Goal: Task Accomplishment & Management: Manage account settings

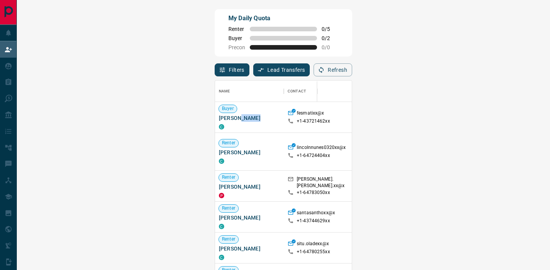
click at [219, 121] on span "[PERSON_NAME]" at bounding box center [249, 118] width 61 height 8
click at [219, 120] on span "Fatima Esmati" at bounding box center [249, 118] width 61 height 8
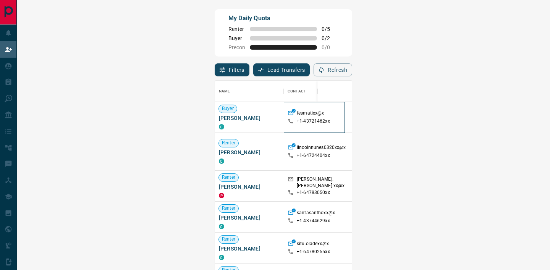
click at [287, 126] on div "fesmatixx@x +1- 43721462xx" at bounding box center [313, 117] width 53 height 31
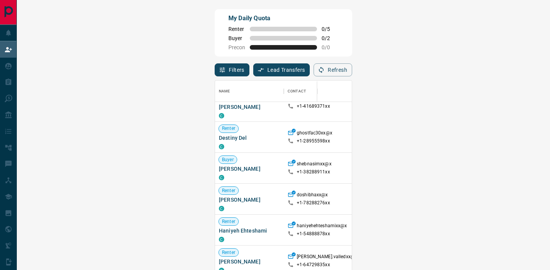
scroll to position [212, 0]
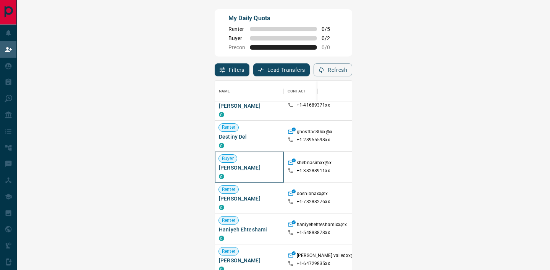
click at [219, 164] on span "Shebna Simte" at bounding box center [249, 168] width 61 height 8
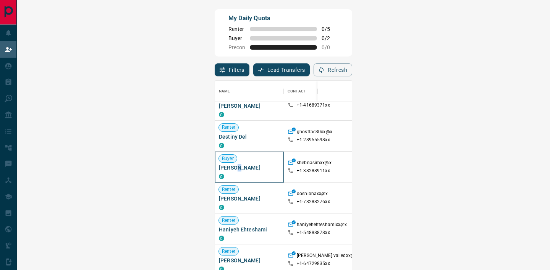
click at [219, 164] on span "Shebna Simte" at bounding box center [249, 168] width 61 height 8
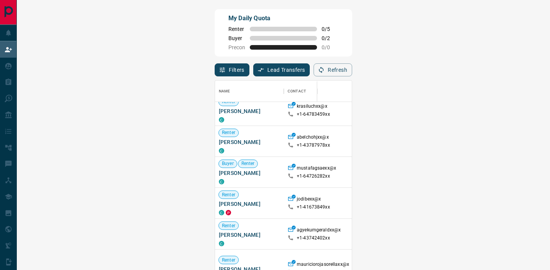
scroll to position [1751, 0]
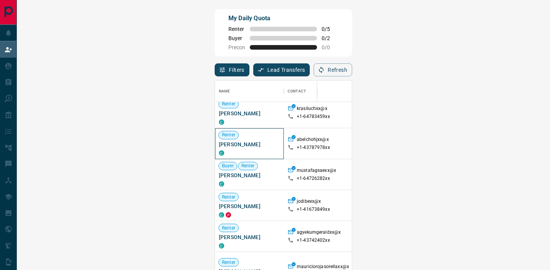
click at [219, 145] on span "Abel Jimoh" at bounding box center [249, 144] width 61 height 8
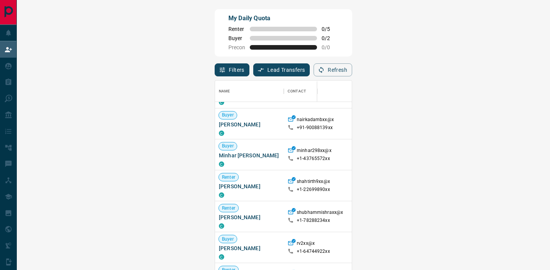
scroll to position [2030, 0]
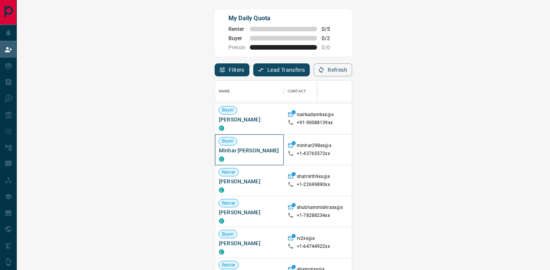
click at [219, 150] on span "Minhar Ud Din Minhar" at bounding box center [249, 151] width 61 height 8
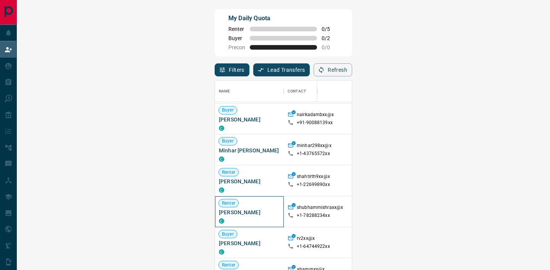
click at [215, 213] on div "Renter Shubham Mishra C" at bounding box center [249, 211] width 69 height 31
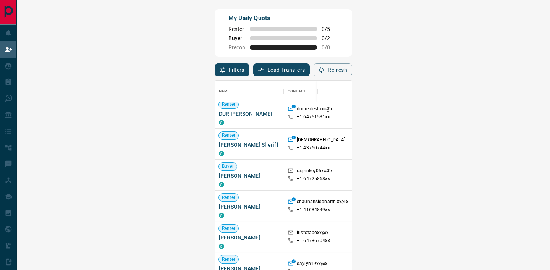
scroll to position [2519, 0]
click at [219, 177] on span "Rachi Patel" at bounding box center [249, 175] width 61 height 8
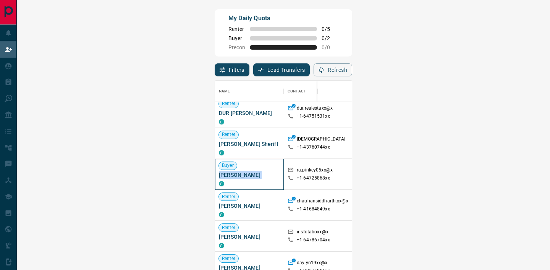
click at [219, 177] on span "Rachi Patel" at bounding box center [249, 175] width 61 height 8
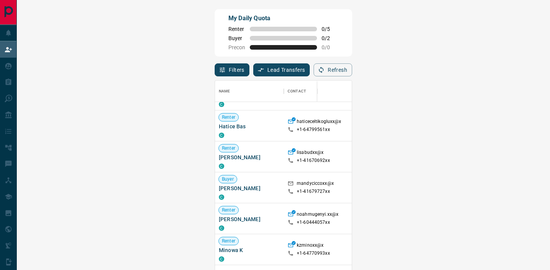
scroll to position [651, 0]
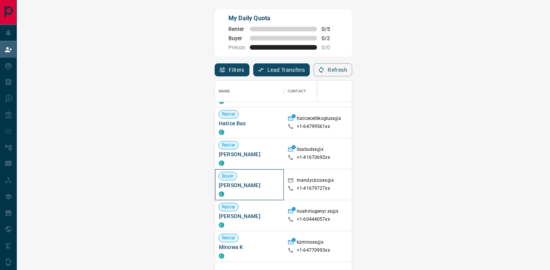
click at [219, 186] on span "Amanda Ciccone" at bounding box center [249, 185] width 61 height 8
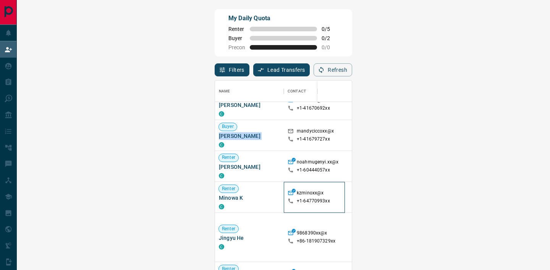
click at [287, 189] on div "kzminoxx@x +1- 64770993xx" at bounding box center [313, 197] width 53 height 31
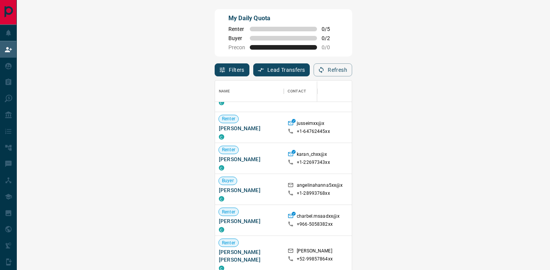
scroll to position [1337, 0]
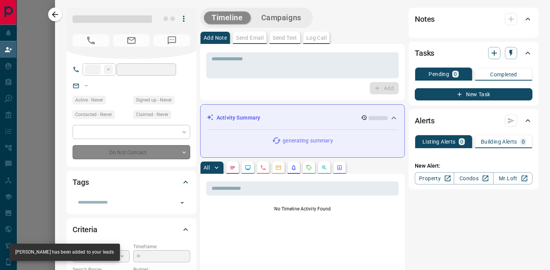
type input "**"
type input "**********"
type input "**"
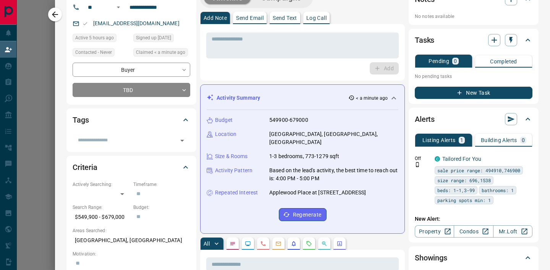
scroll to position [0, 0]
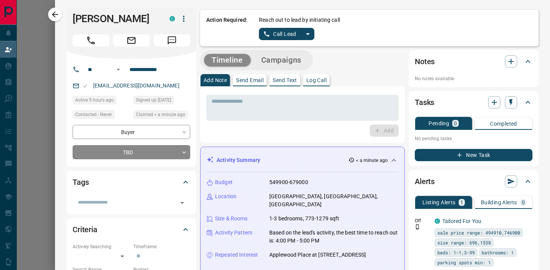
click at [308, 36] on icon "split button" at bounding box center [307, 33] width 9 height 9
click at [288, 61] on li "Log Manual Call" at bounding box center [286, 60] width 47 height 11
click at [263, 34] on button "Log Manual Call" at bounding box center [284, 34] width 50 height 12
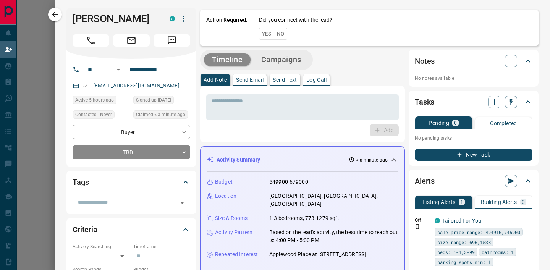
click at [263, 34] on button "Yes" at bounding box center [266, 34] width 15 height 12
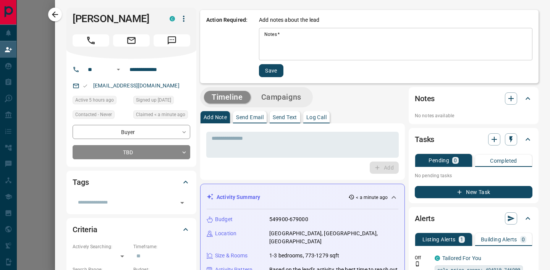
click at [263, 34] on div "* Notes   *" at bounding box center [395, 44] width 273 height 32
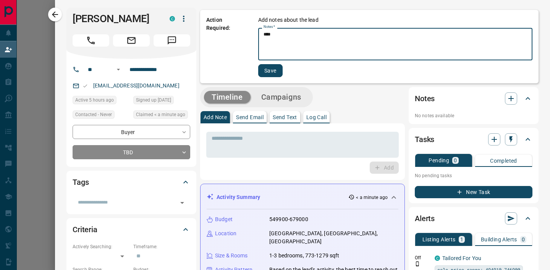
type textarea "****"
click at [271, 72] on button "Save" at bounding box center [270, 70] width 24 height 13
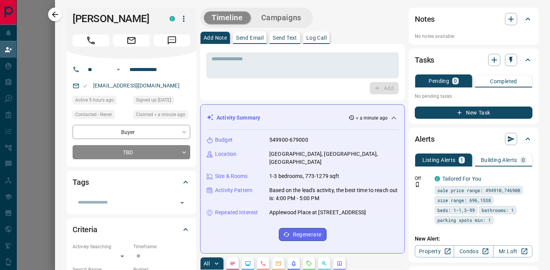
click at [450, 118] on button "New Task" at bounding box center [474, 113] width 118 height 12
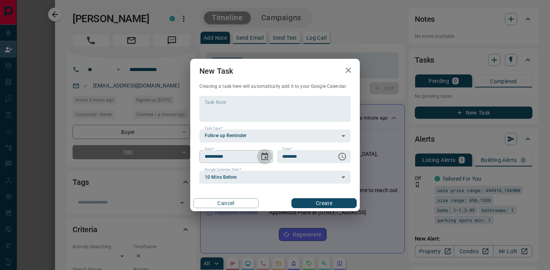
click at [262, 153] on icon "Choose date, selected date is Aug 17, 2025" at bounding box center [264, 156] width 7 height 8
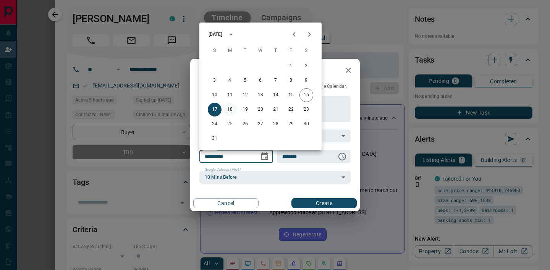
click at [231, 107] on button "18" at bounding box center [230, 110] width 14 height 14
type input "**********"
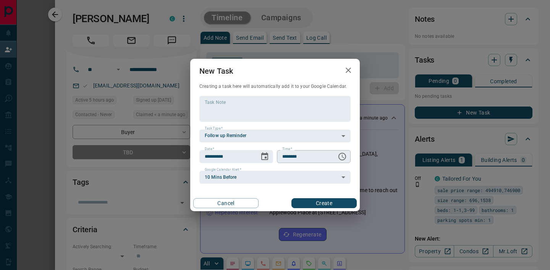
click at [344, 160] on icon "Choose time, selected time is 6:00 AM" at bounding box center [341, 156] width 9 height 9
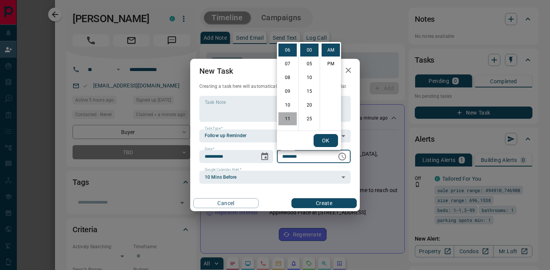
click at [285, 118] on li "11" at bounding box center [287, 118] width 18 height 13
type input "********"
click at [321, 139] on button "OK" at bounding box center [325, 140] width 24 height 13
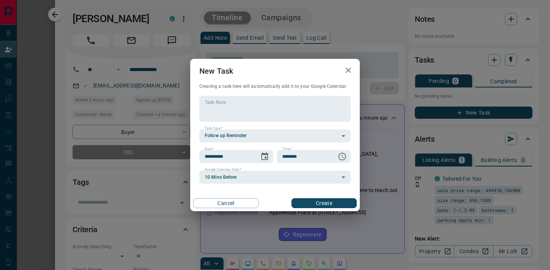
click at [302, 202] on button "Create" at bounding box center [323, 203] width 65 height 10
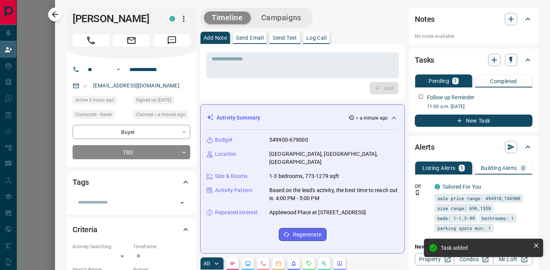
click at [34, 126] on div at bounding box center [275, 135] width 550 height 270
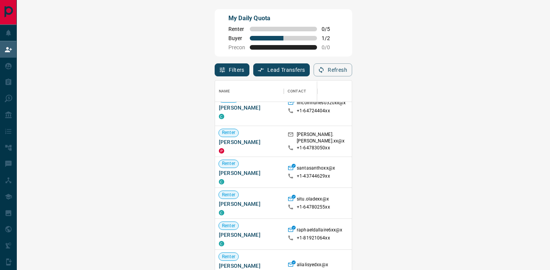
scroll to position [87, 0]
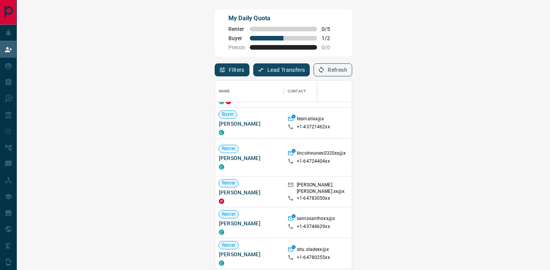
click at [324, 69] on icon "button" at bounding box center [321, 69] width 7 height 7
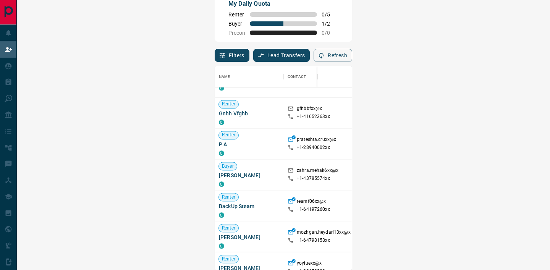
scroll to position [3049, 0]
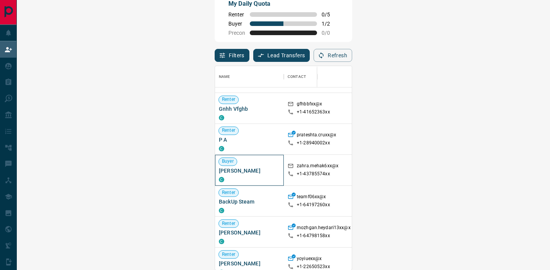
click at [219, 170] on span "Mehak Zahra" at bounding box center [249, 171] width 61 height 8
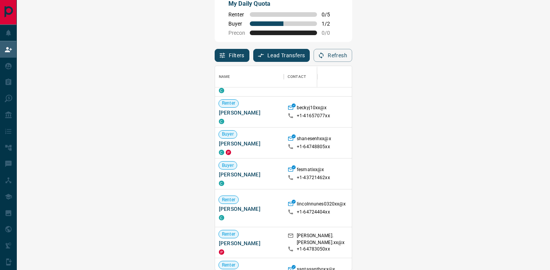
scroll to position [85, 0]
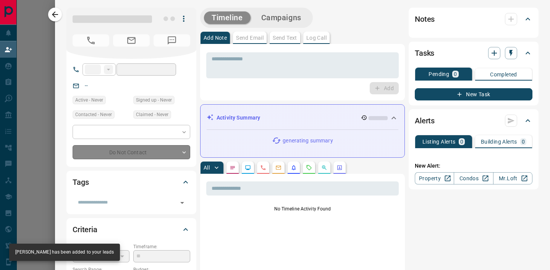
type input "**"
type input "**********"
type input "**"
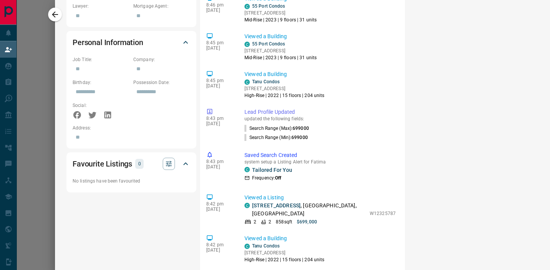
scroll to position [425, 0]
click at [268, 202] on link "520 - 21 Park Street E" at bounding box center [276, 205] width 48 height 6
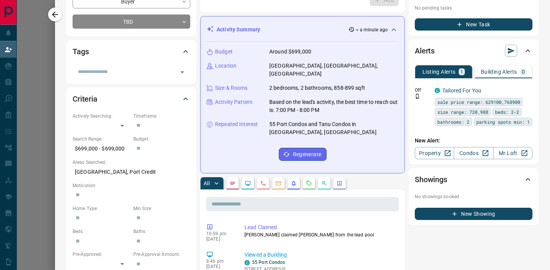
scroll to position [0, 0]
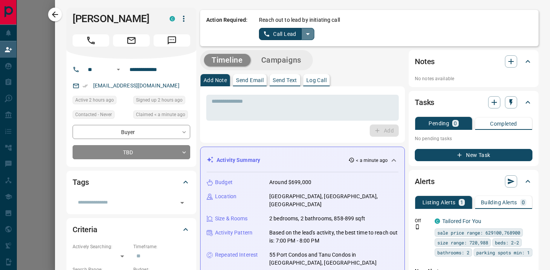
click at [309, 32] on icon "split button" at bounding box center [307, 33] width 9 height 9
click at [297, 63] on li "Log Manual Call" at bounding box center [286, 60] width 47 height 11
click at [262, 31] on button "Log Manual Call" at bounding box center [284, 34] width 50 height 12
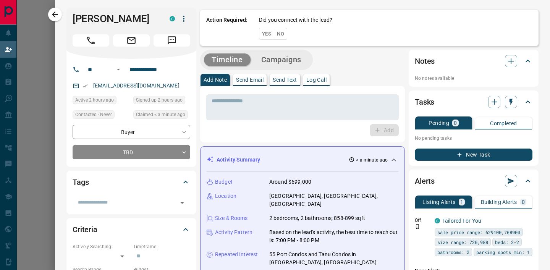
click at [263, 33] on button "Yes" at bounding box center [266, 34] width 15 height 12
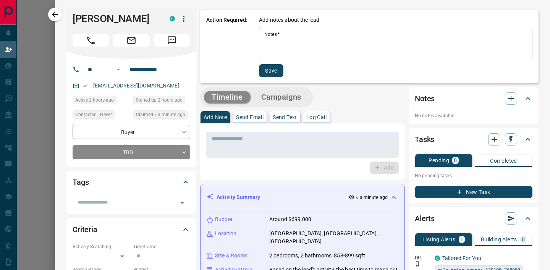
click at [268, 34] on textarea "Notes   *" at bounding box center [395, 44] width 263 height 26
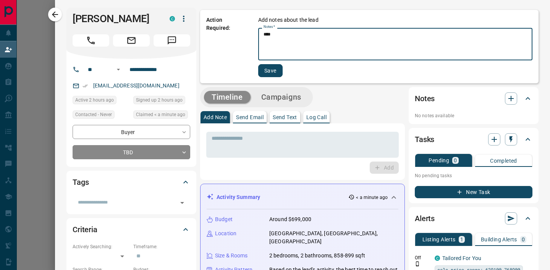
type textarea "****"
click at [262, 72] on button "Save" at bounding box center [270, 70] width 24 height 13
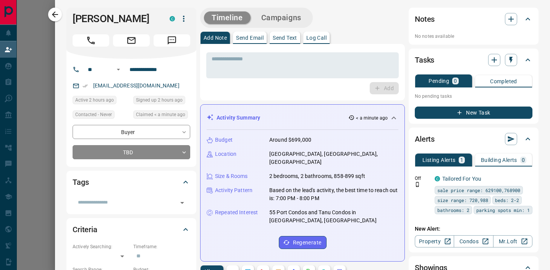
click at [467, 114] on button "New Task" at bounding box center [474, 113] width 118 height 12
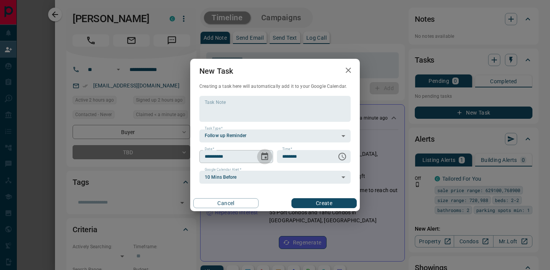
click at [268, 157] on icon "Choose date, selected date is Aug 17, 2025" at bounding box center [264, 156] width 7 height 8
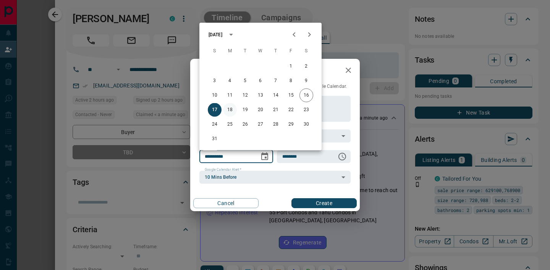
click at [231, 112] on button "18" at bounding box center [230, 110] width 14 height 14
type input "**********"
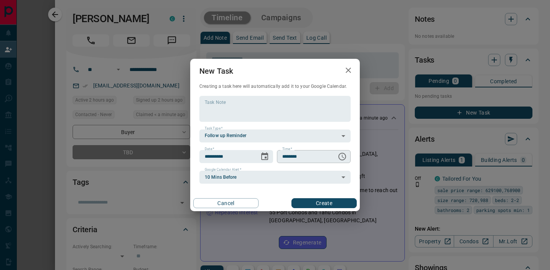
click at [337, 158] on button "Choose time, selected time is 6:00 AM" at bounding box center [341, 156] width 15 height 15
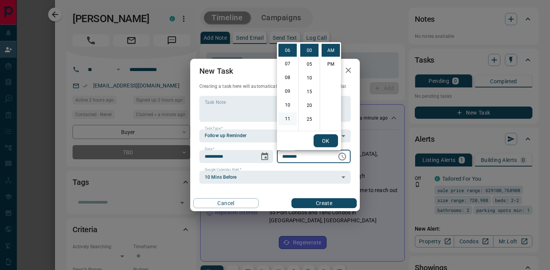
click at [284, 122] on li "11" at bounding box center [287, 119] width 18 height 13
type input "********"
click at [333, 145] on button "OK" at bounding box center [325, 140] width 24 height 13
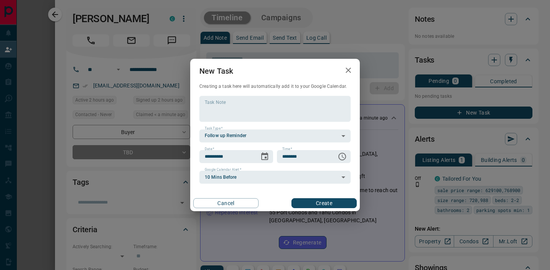
click at [307, 207] on button "Create" at bounding box center [323, 203] width 65 height 10
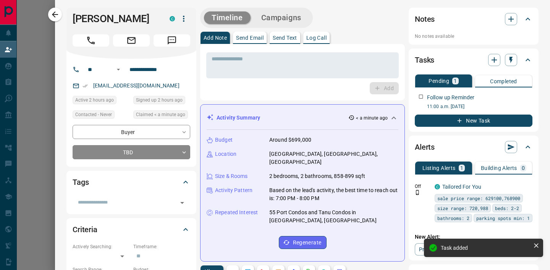
click at [32, 146] on div at bounding box center [275, 135] width 550 height 270
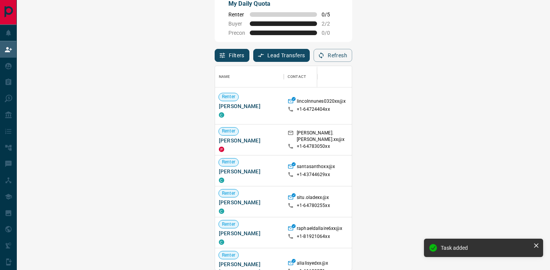
scroll to position [158, 0]
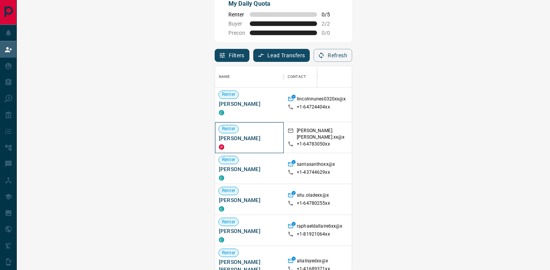
click at [219, 137] on span "Teodora Nikolic" at bounding box center [249, 138] width 61 height 8
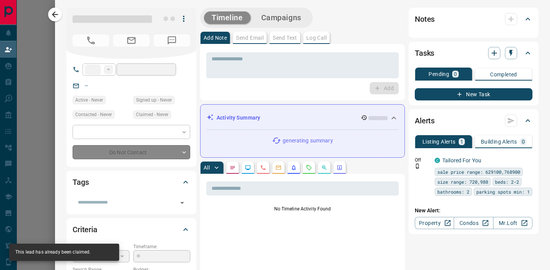
type input "**"
type input "**********"
type input "**"
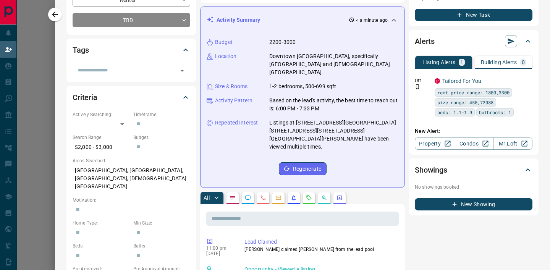
scroll to position [0, 0]
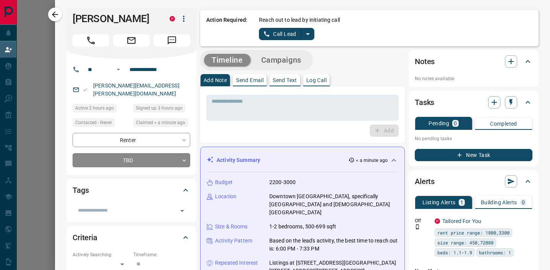
click at [306, 37] on icon "split button" at bounding box center [307, 33] width 9 height 9
click at [284, 59] on li "Log Manual Call" at bounding box center [286, 60] width 47 height 11
click at [273, 36] on button "Log Manual Call" at bounding box center [284, 34] width 50 height 12
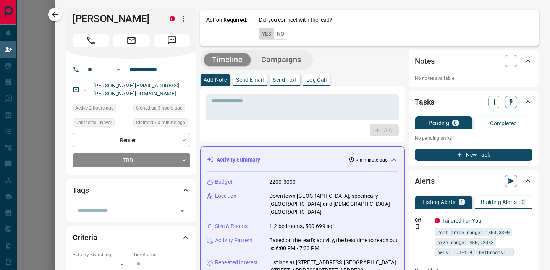
click at [273, 36] on button "Yes" at bounding box center [266, 34] width 15 height 12
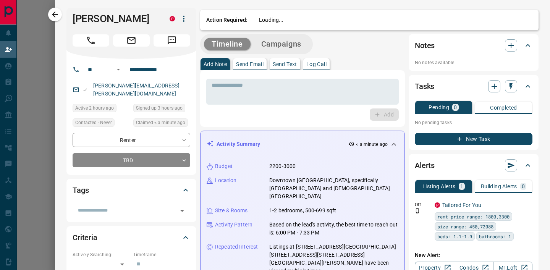
click at [270, 36] on div "Timeline Campaigns" at bounding box center [256, 44] width 108 height 16
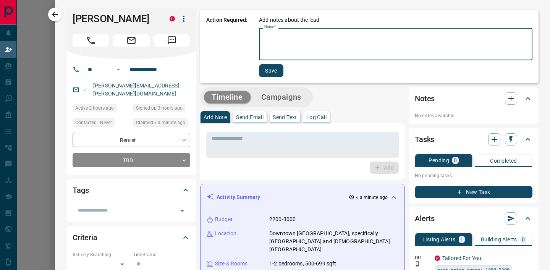
click at [270, 36] on textarea "Notes   *" at bounding box center [395, 44] width 263 height 26
type textarea "****"
click at [263, 70] on button "Save" at bounding box center [270, 70] width 24 height 13
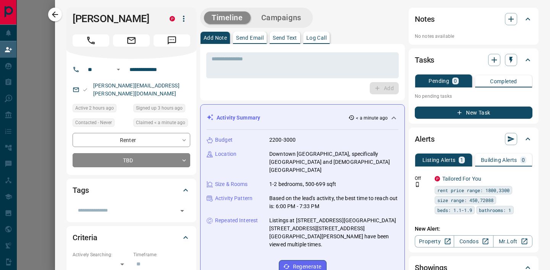
click at [463, 107] on button "New Task" at bounding box center [474, 113] width 118 height 12
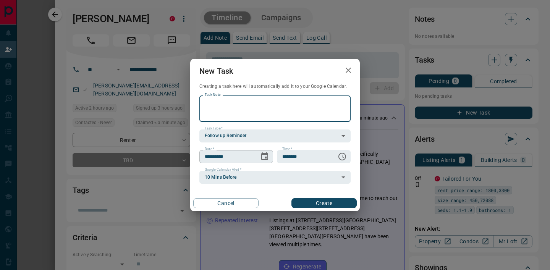
click at [262, 155] on icon "Choose date, selected date is Aug 17, 2025" at bounding box center [264, 156] width 9 height 9
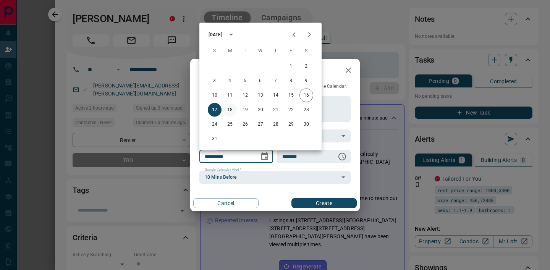
click at [229, 106] on button "18" at bounding box center [230, 110] width 14 height 14
type input "**********"
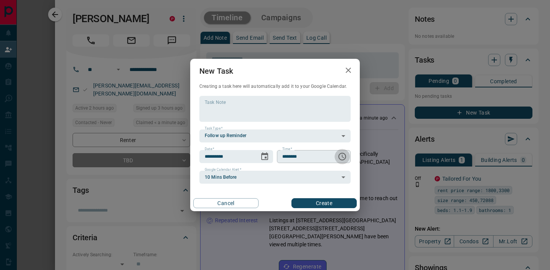
click at [344, 156] on icon "Choose time, selected time is 6:00 AM" at bounding box center [341, 156] width 9 height 9
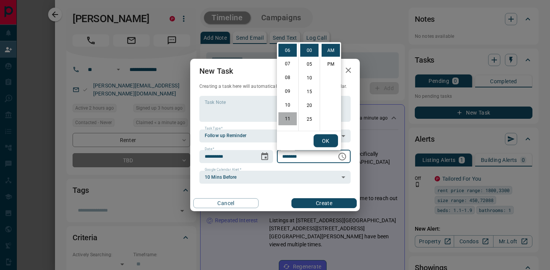
click at [286, 118] on li "11" at bounding box center [287, 119] width 18 height 13
type input "********"
click at [334, 140] on button "OK" at bounding box center [325, 140] width 24 height 13
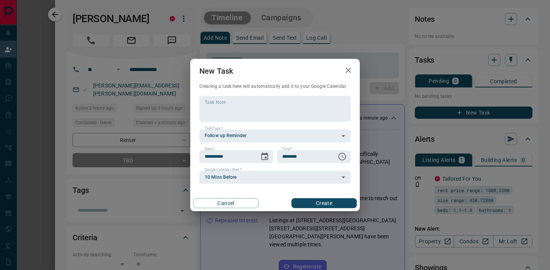
click at [311, 203] on button "Create" at bounding box center [323, 203] width 65 height 10
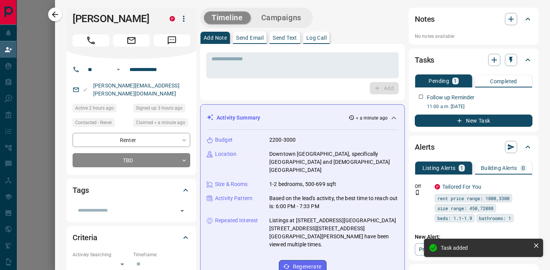
click at [35, 122] on div at bounding box center [275, 135] width 550 height 270
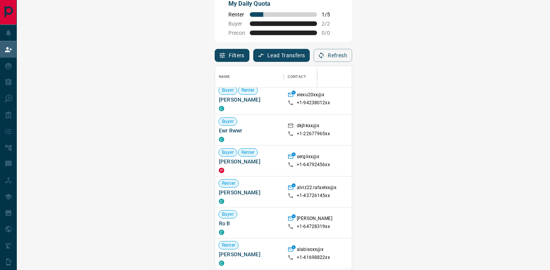
scroll to position [538, 0]
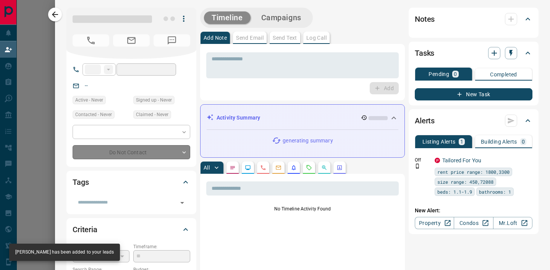
type input "**"
type input "**********"
type input "**"
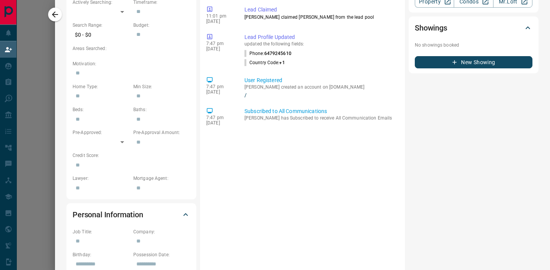
scroll to position [0, 0]
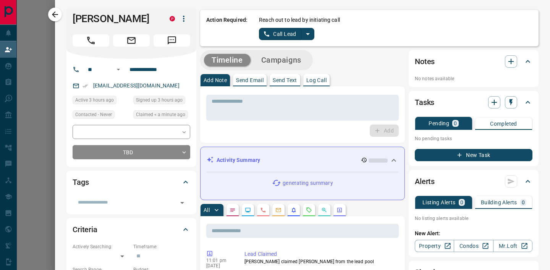
click at [311, 33] on icon "split button" at bounding box center [307, 33] width 9 height 9
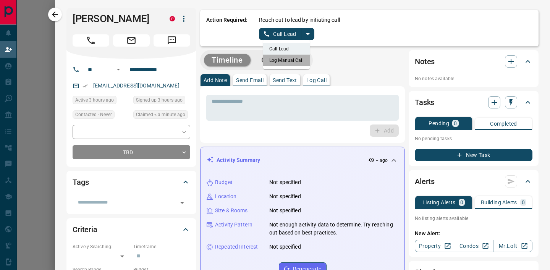
click at [291, 57] on li "Log Manual Call" at bounding box center [286, 60] width 47 height 11
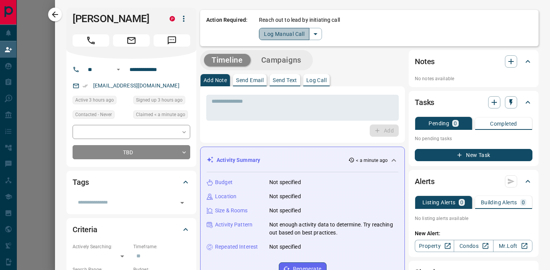
click at [269, 32] on button "Log Manual Call" at bounding box center [284, 34] width 50 height 12
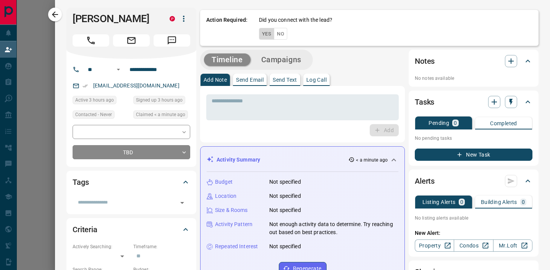
click at [265, 32] on button "Yes" at bounding box center [266, 34] width 15 height 12
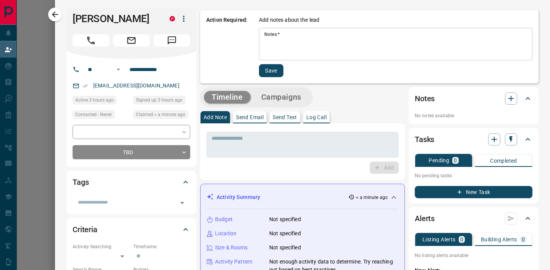
click at [274, 33] on textarea "Notes   *" at bounding box center [395, 44] width 263 height 26
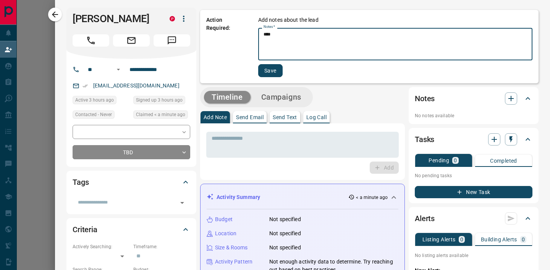
type textarea "****"
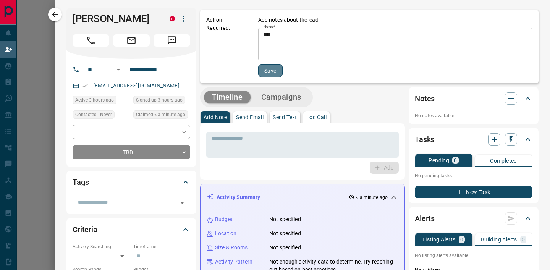
click at [269, 67] on button "Save" at bounding box center [270, 70] width 24 height 13
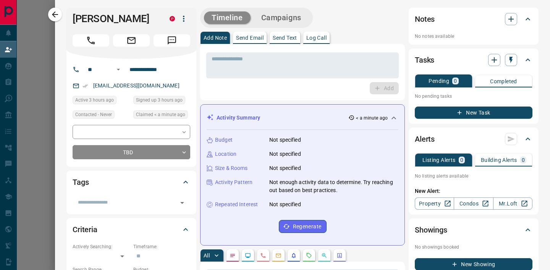
click at [469, 109] on button "New Task" at bounding box center [474, 113] width 118 height 12
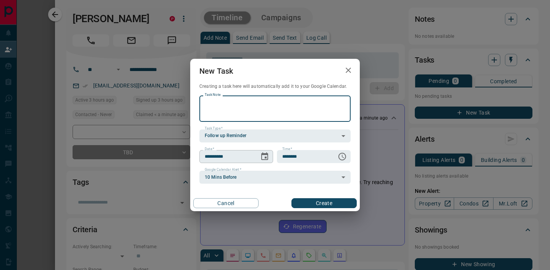
click at [269, 158] on button "Choose date, selected date is Aug 17, 2025" at bounding box center [264, 156] width 15 height 15
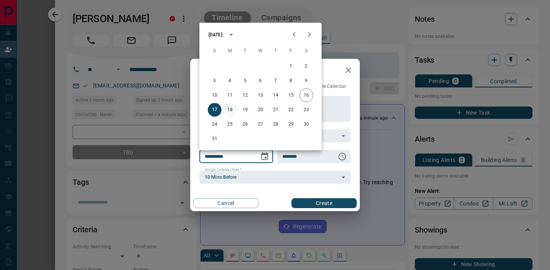
click at [228, 103] on button "18" at bounding box center [230, 110] width 14 height 14
type input "**********"
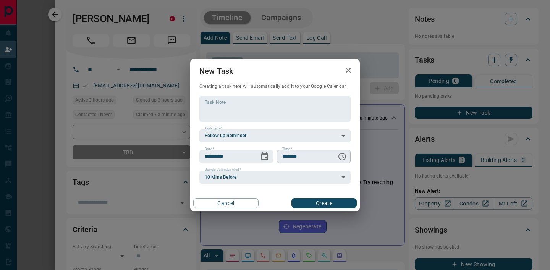
click at [340, 157] on icon "Choose time, selected time is 6:00 AM" at bounding box center [341, 156] width 9 height 9
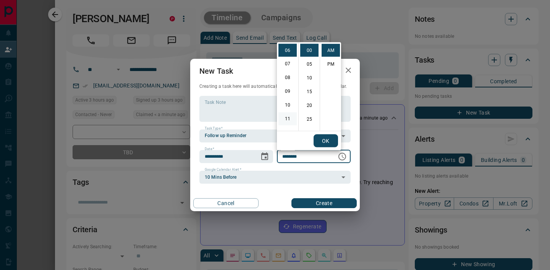
click at [286, 113] on li "11" at bounding box center [287, 119] width 18 height 13
type input "********"
click at [313, 131] on div "12 01 02 03 04 05 06 07 08 09 10 11 00 05 10 15 20 25 30 35 40 45 50 55 AM PM" at bounding box center [309, 86] width 64 height 89
click at [322, 137] on button "OK" at bounding box center [325, 140] width 24 height 13
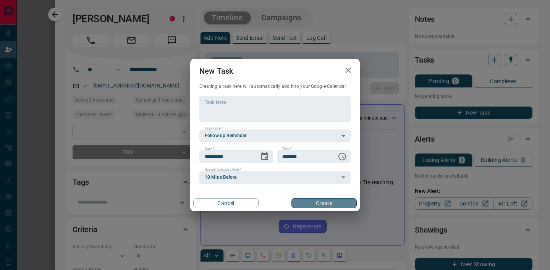
click at [304, 203] on button "Create" at bounding box center [323, 203] width 65 height 10
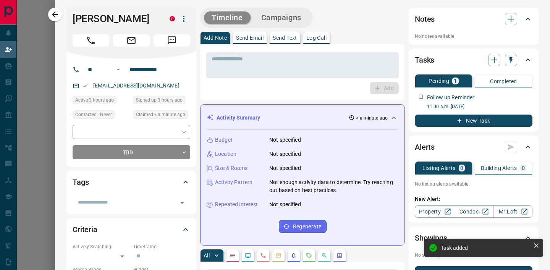
click at [47, 155] on div at bounding box center [275, 135] width 550 height 270
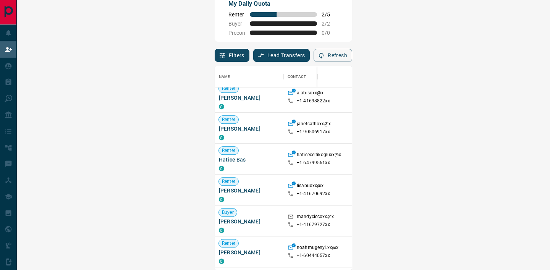
scroll to position [663, 0]
click at [219, 161] on span "Hatice Bas" at bounding box center [249, 159] width 61 height 8
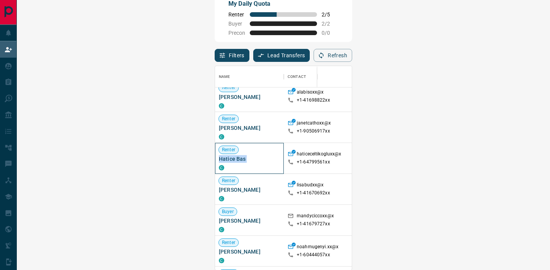
click at [219, 161] on span "Hatice Bas" at bounding box center [249, 159] width 61 height 8
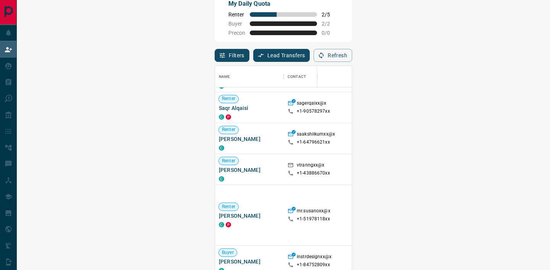
scroll to position [1091, 0]
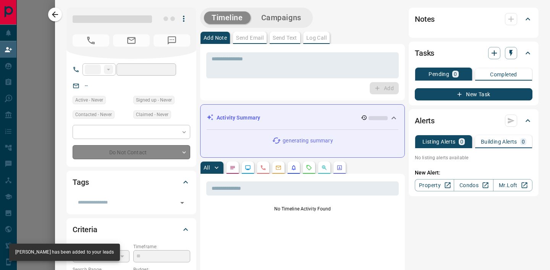
type input "**"
type input "**********"
type input "*"
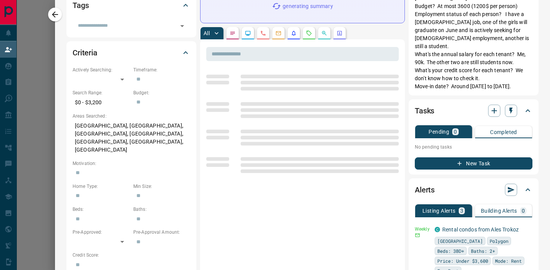
scroll to position [164, 0]
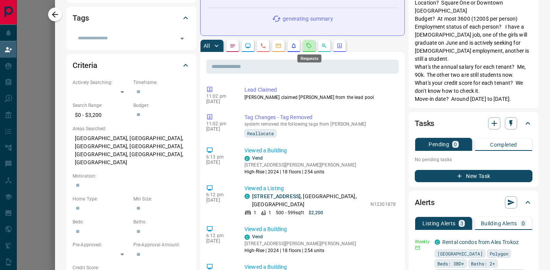
click at [307, 46] on icon "Requests" at bounding box center [309, 45] width 5 height 5
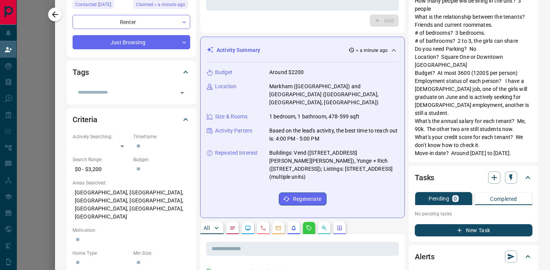
scroll to position [0, 0]
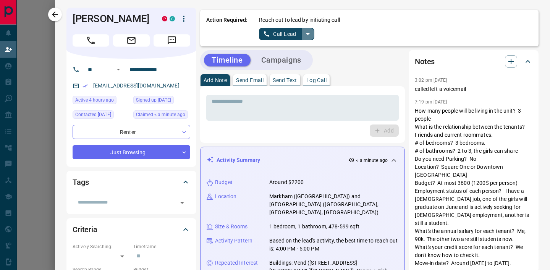
click at [311, 32] on icon "split button" at bounding box center [307, 33] width 9 height 9
click at [283, 64] on li "Log Manual Call" at bounding box center [286, 60] width 47 height 11
click at [262, 38] on button "Log Manual Call" at bounding box center [284, 34] width 50 height 12
click at [260, 33] on button "Yes" at bounding box center [266, 34] width 15 height 12
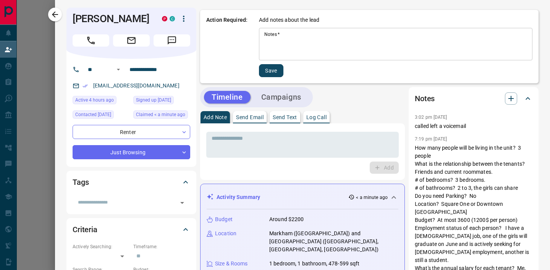
click at [260, 33] on div "* Notes   *" at bounding box center [395, 44] width 273 height 32
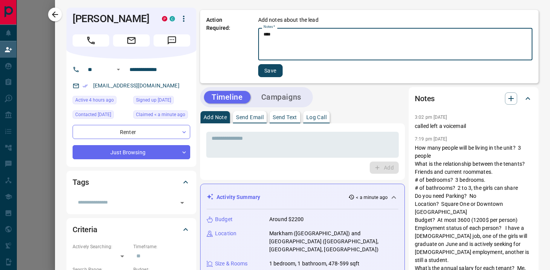
type textarea "****"
click at [268, 74] on button "Save" at bounding box center [270, 70] width 24 height 13
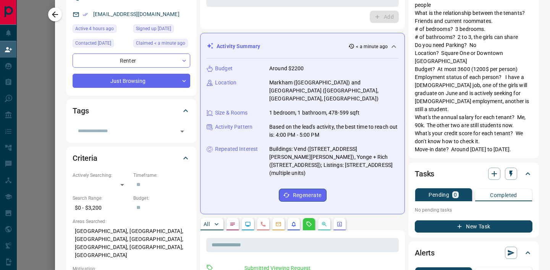
scroll to position [73, 0]
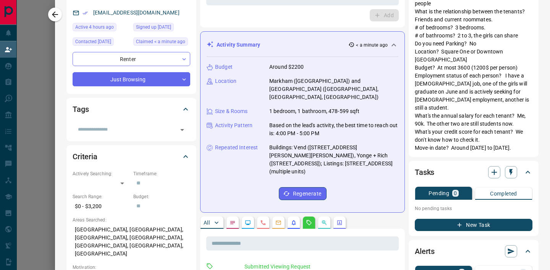
click at [465, 219] on button "New Task" at bounding box center [474, 225] width 118 height 12
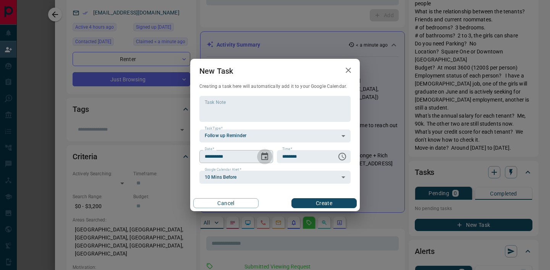
click at [262, 161] on button "Choose date, selected date is Aug 17, 2025" at bounding box center [264, 156] width 15 height 15
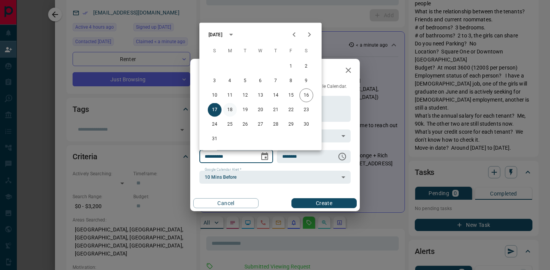
click at [232, 109] on button "18" at bounding box center [230, 110] width 14 height 14
type input "**********"
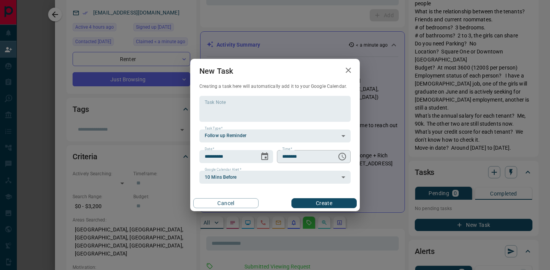
click at [340, 159] on icon "Choose time, selected time is 6:00 AM" at bounding box center [341, 156] width 9 height 9
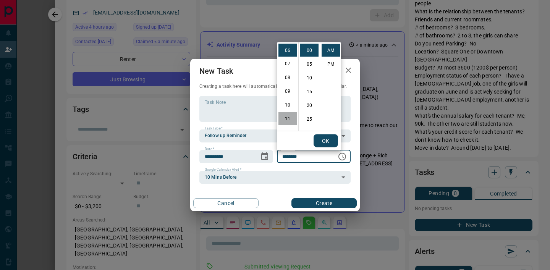
click at [281, 118] on li "11" at bounding box center [287, 119] width 18 height 13
type input "********"
click at [320, 142] on button "OK" at bounding box center [325, 140] width 24 height 13
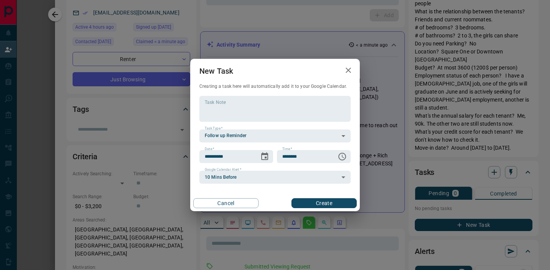
click at [304, 207] on button "Create" at bounding box center [323, 203] width 65 height 10
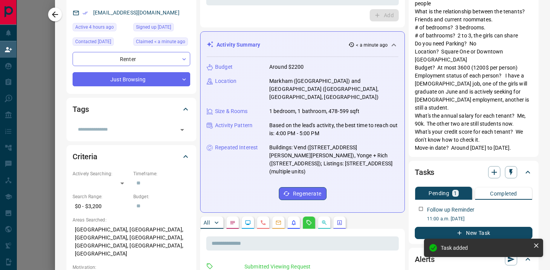
click at [29, 129] on div at bounding box center [275, 135] width 550 height 270
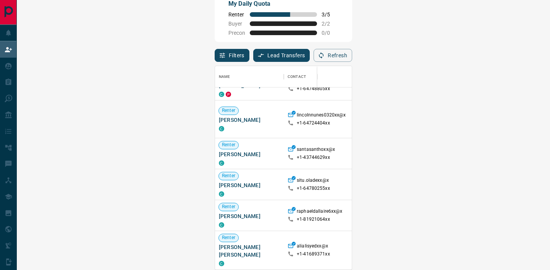
scroll to position [141, 0]
click at [219, 156] on span "Santhosh Gangadhar" at bounding box center [249, 155] width 61 height 8
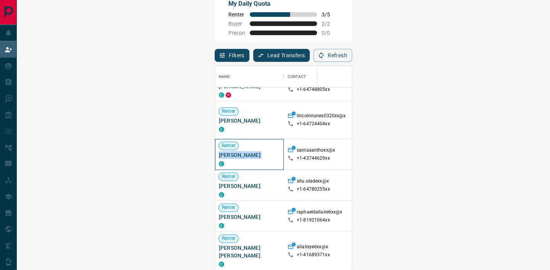
click at [219, 156] on span "Santhosh Gangadhar" at bounding box center [249, 155] width 61 height 8
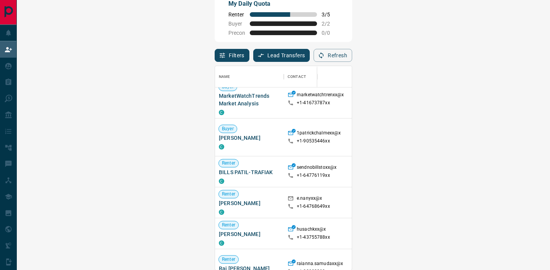
scroll to position [1149, 0]
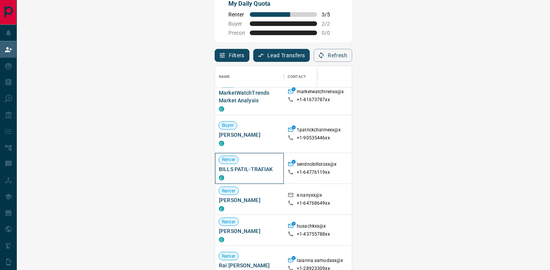
click at [219, 168] on span "BILLS PATIL-TRAFIAK" at bounding box center [249, 169] width 61 height 8
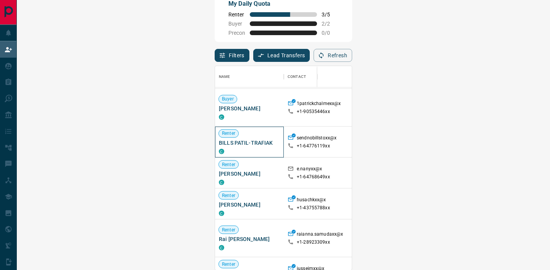
scroll to position [1179, 0]
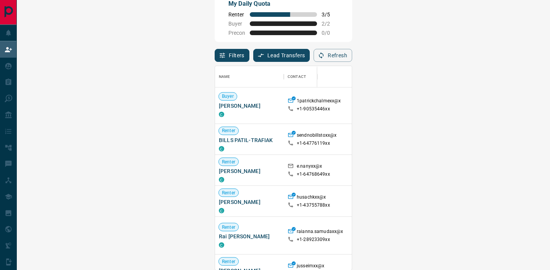
click at [387, 185] on div "$2K - $3K" at bounding box center [408, 170] width 42 height 31
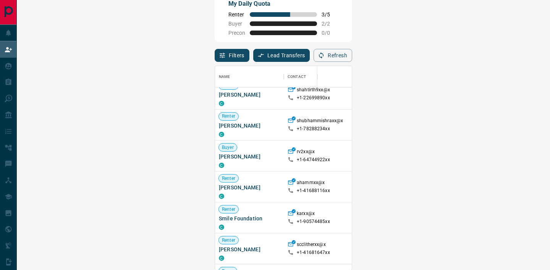
scroll to position [2044, 0]
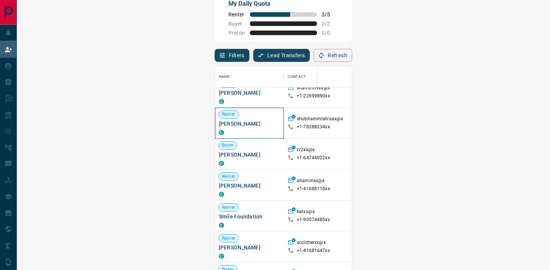
click at [219, 123] on span "Shubham Mishra" at bounding box center [249, 124] width 61 height 8
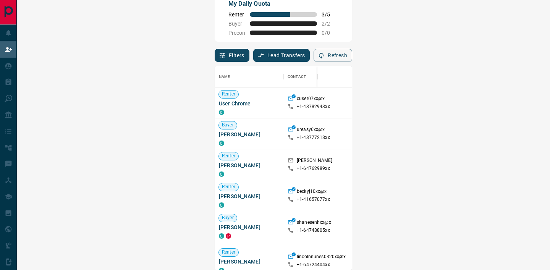
scroll to position [0, 0]
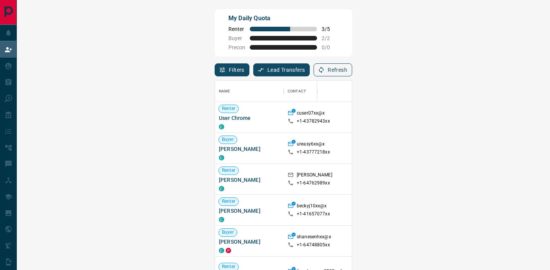
click at [352, 68] on button "Refresh" at bounding box center [332, 69] width 39 height 13
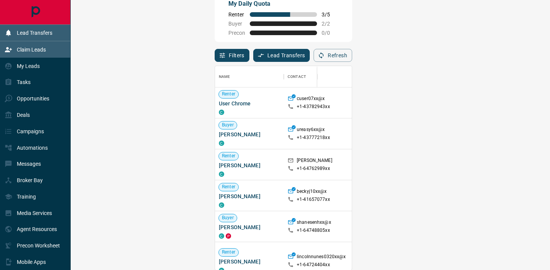
click at [10, 30] on icon at bounding box center [9, 33] width 8 height 8
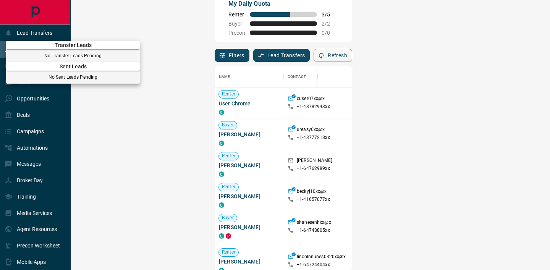
click at [45, 31] on div at bounding box center [275, 135] width 550 height 270
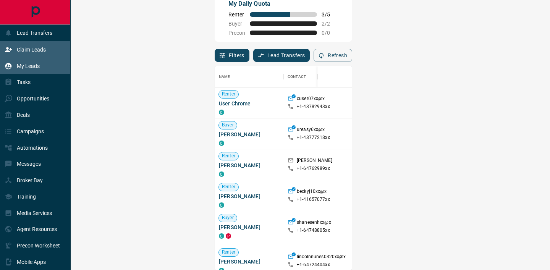
click at [34, 61] on div "My Leads" at bounding box center [22, 66] width 35 height 13
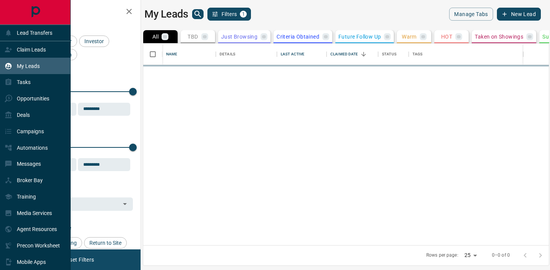
scroll to position [202, 405]
